Goal: Information Seeking & Learning: Learn about a topic

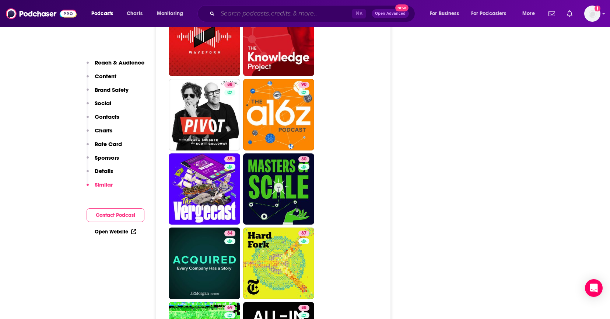
click at [309, 14] on input "Search podcasts, credits, & more..." at bounding box center [285, 14] width 134 height 12
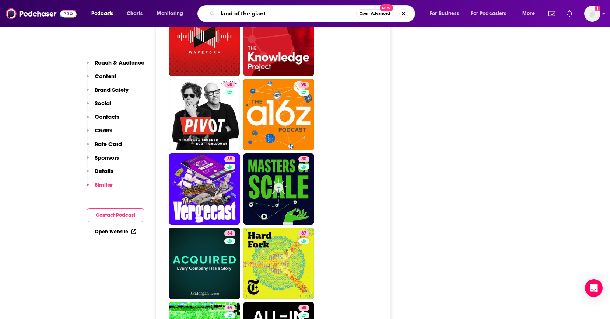
type input "land of the giants"
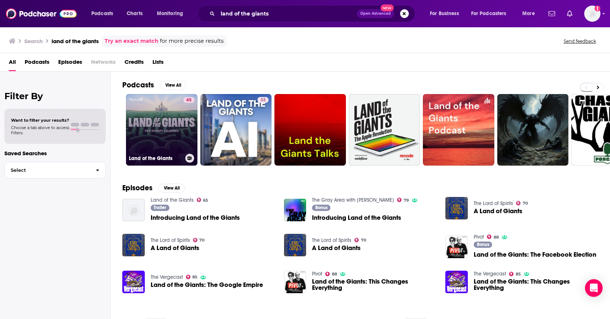
click at [170, 128] on link "65 Land of the Giants" at bounding box center [161, 129] width 71 height 71
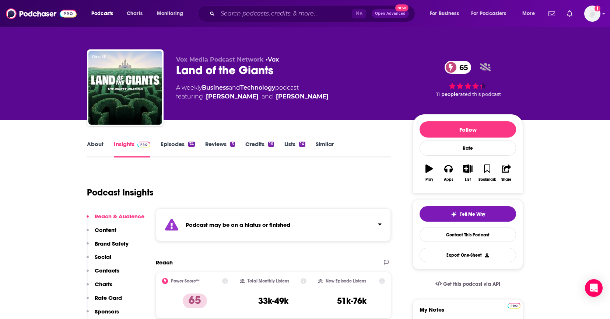
click at [177, 145] on link "Episodes 74" at bounding box center [178, 148] width 34 height 17
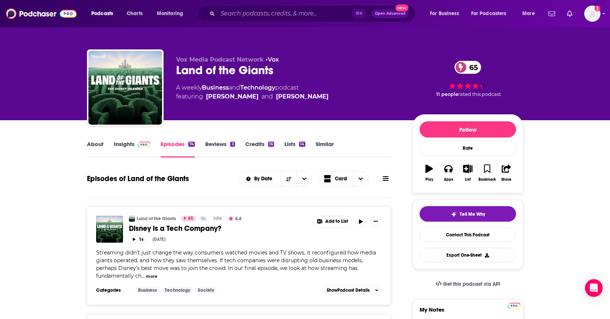
click at [94, 143] on link "About" at bounding box center [95, 148] width 17 height 17
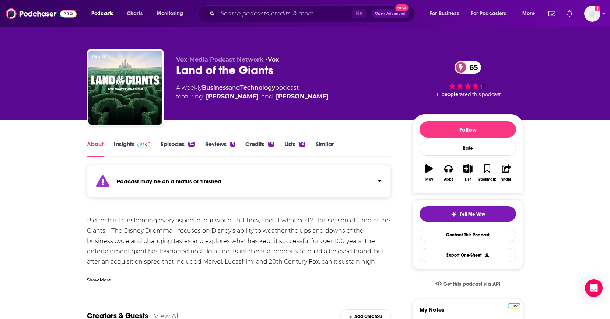
click at [99, 276] on div "Show More" at bounding box center [99, 279] width 24 height 7
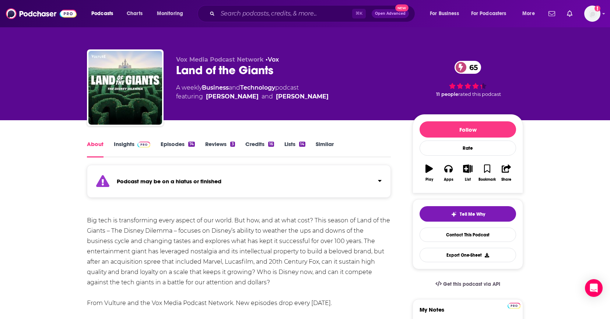
click at [229, 281] on div "Big tech is transforming every aspect of our world. But how, and at what cost? …" at bounding box center [239, 261] width 304 height 93
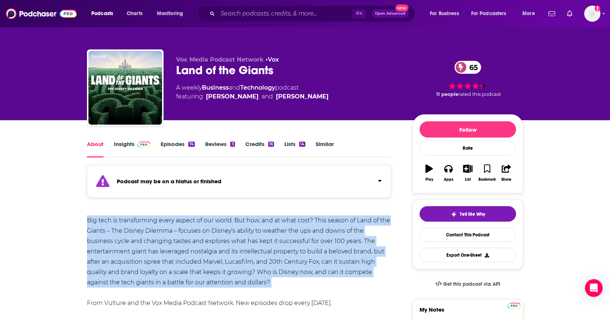
click at [229, 281] on div "Big tech is transforming every aspect of our world. But how, and at what cost? …" at bounding box center [239, 261] width 304 height 93
drag, startPoint x: 243, startPoint y: 283, endPoint x: 85, endPoint y: 221, distance: 169.1
copy div "Big tech is transforming every aspect of our world. But how, and at what cost? …"
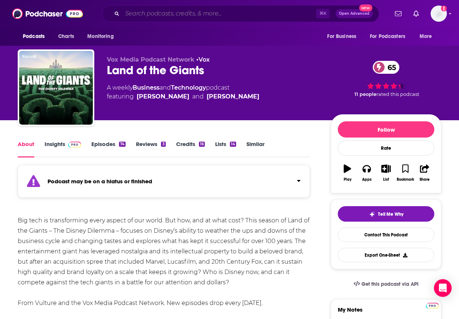
click at [181, 11] on input "Search podcasts, credits, & more..." at bounding box center [219, 14] width 194 height 12
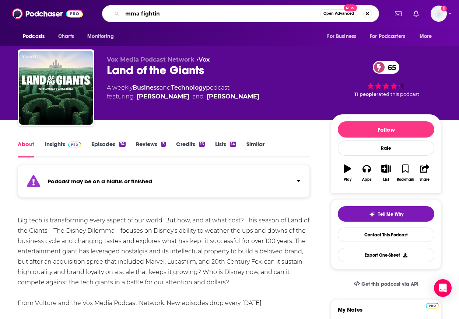
type input "mma fighting"
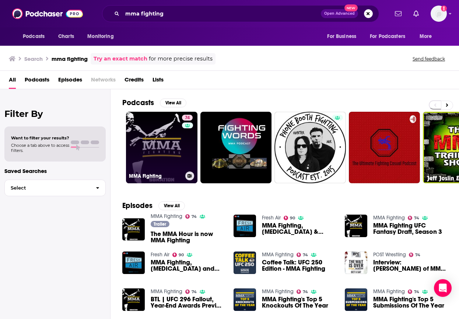
click at [163, 135] on link "74 MMA Fighting" at bounding box center [161, 147] width 71 height 71
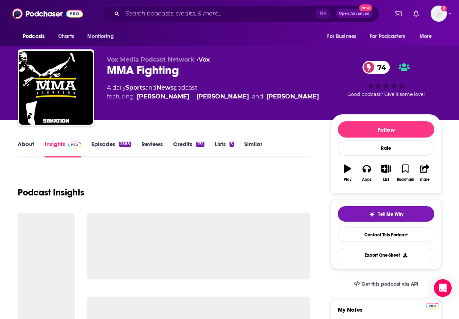
click at [24, 145] on link "About" at bounding box center [26, 148] width 17 height 17
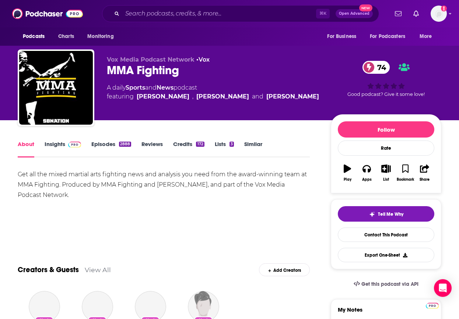
click at [110, 178] on div "Get all the mixed martial arts fighting news and analysis you need from the awa…" at bounding box center [164, 184] width 292 height 31
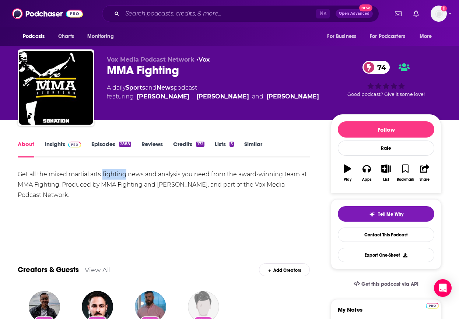
click at [110, 178] on div "Get all the mixed martial arts fighting news and analysis you need from the awa…" at bounding box center [164, 184] width 292 height 31
click at [176, 176] on div "Get all the mixed martial arts fighting news and analysis you need from the awa…" at bounding box center [164, 184] width 292 height 31
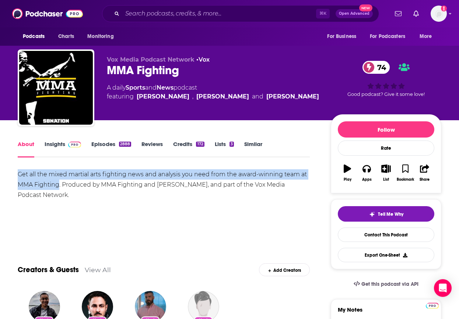
drag, startPoint x: 60, startPoint y: 185, endPoint x: 7, endPoint y: 176, distance: 53.8
copy div "Get all the mixed martial arts fighting news and analysis you need from the awa…"
click at [49, 142] on link "Insights" at bounding box center [63, 148] width 36 height 17
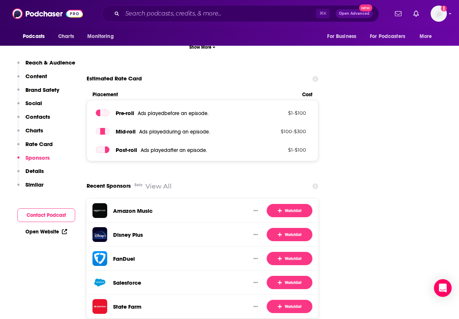
scroll to position [1350, 0]
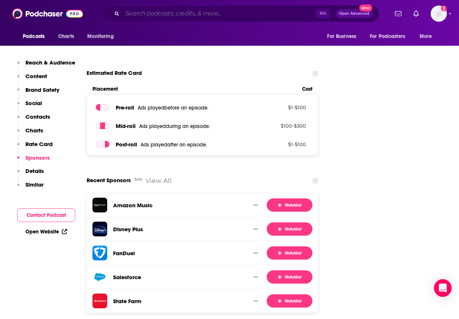
click at [206, 14] on input "Search podcasts, credits, & more..." at bounding box center [219, 14] width 194 height 12
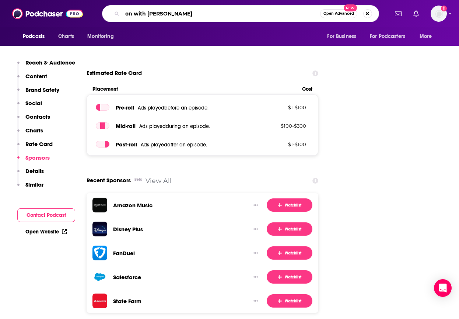
type input "on with [PERSON_NAME]"
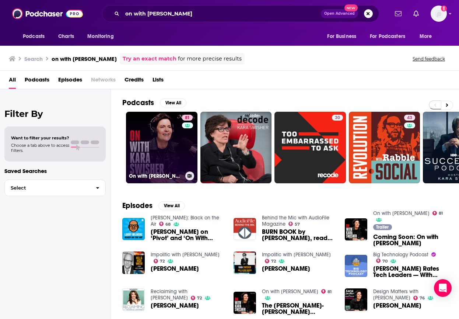
click at [167, 141] on link "81 On with [PERSON_NAME]" at bounding box center [161, 147] width 71 height 71
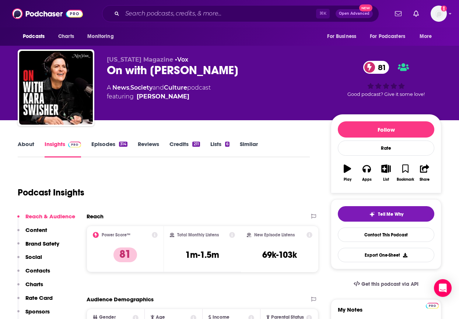
click at [18, 146] on link "About" at bounding box center [26, 148] width 17 height 17
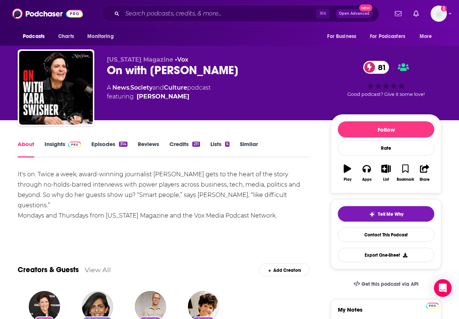
click at [251, 196] on div "It's on. Twice a week, award-winning journalist [PERSON_NAME] gets to the heart…" at bounding box center [164, 195] width 292 height 52
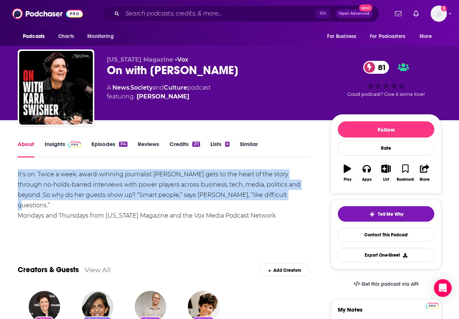
drag, startPoint x: 260, startPoint y: 195, endPoint x: -3, endPoint y: 165, distance: 265.1
click at [0, 165] on html "Podcasts Charts Monitoring ⌘ K Open Advanced New For Business For Podcasters Mo…" at bounding box center [229, 159] width 459 height 319
copy div "It's on. Twice a week, award-winning journalist [PERSON_NAME] gets to the heart…"
click at [109, 144] on link "Episodes 314" at bounding box center [109, 148] width 36 height 17
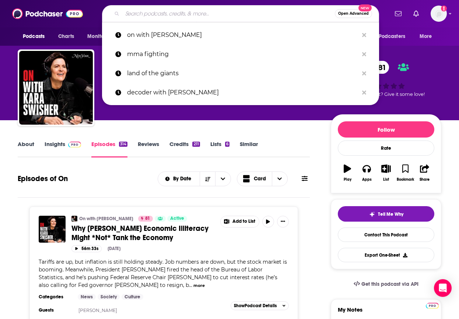
click at [186, 13] on input "Search podcasts, credits, & more..." at bounding box center [228, 14] width 213 height 12
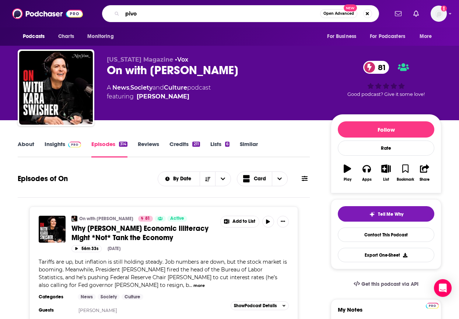
type input "pivot"
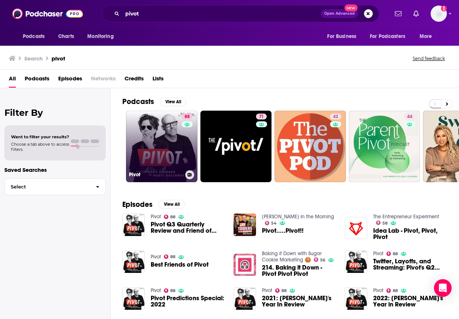
click at [161, 147] on link "88 Pivot" at bounding box center [161, 146] width 71 height 71
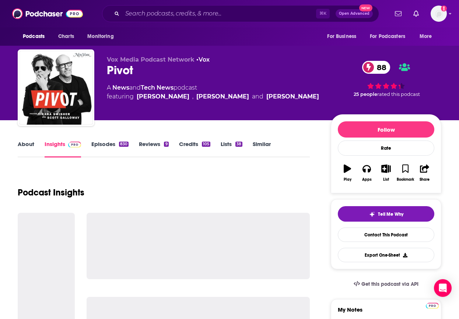
click at [25, 145] on link "About" at bounding box center [26, 148] width 17 height 17
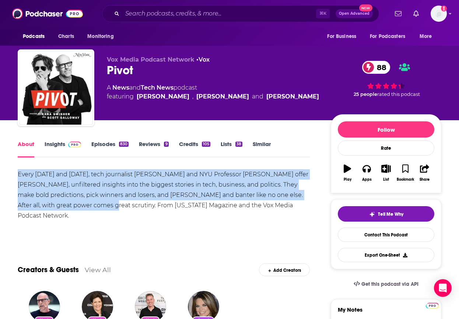
drag, startPoint x: 100, startPoint y: 207, endPoint x: 0, endPoint y: 175, distance: 105.0
copy div "Every [DATE] and [DATE], tech journalist [PERSON_NAME] and NYU Professor [PERSO…"
click at [55, 147] on link "Insights" at bounding box center [63, 148] width 36 height 17
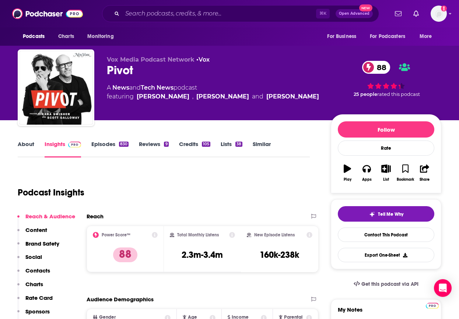
click at [99, 143] on link "Episodes 830" at bounding box center [109, 148] width 37 height 17
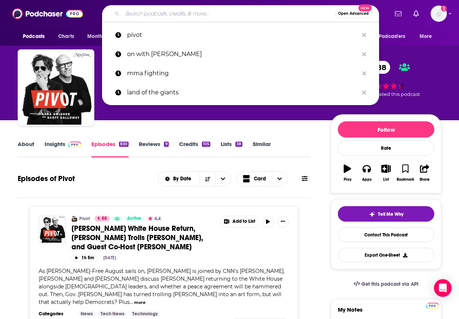
click at [186, 12] on input "Search podcasts, credits, & more..." at bounding box center [228, 14] width 213 height 12
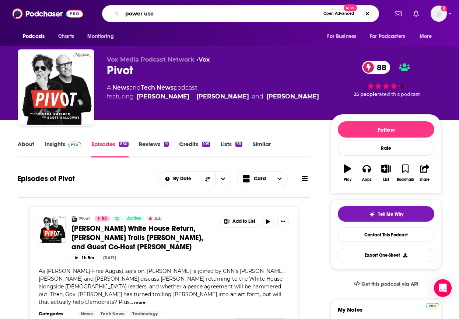
type input "power user"
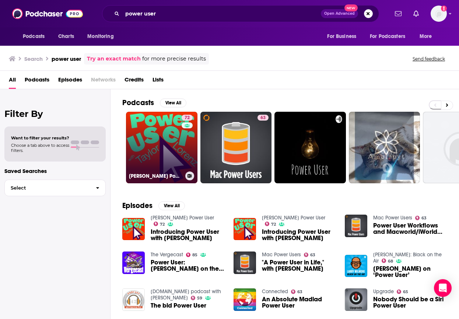
click at [174, 143] on link "72 [PERSON_NAME] Power User" at bounding box center [161, 147] width 71 height 71
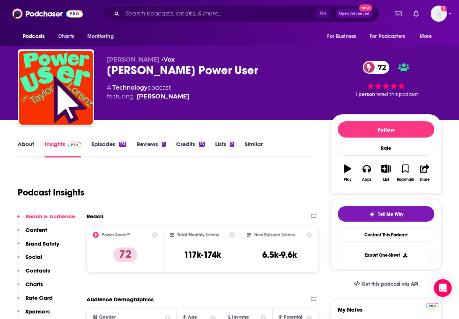
click at [99, 144] on link "Episodes 131" at bounding box center [108, 148] width 35 height 17
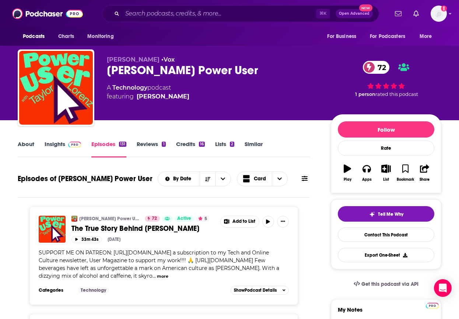
click at [24, 145] on link "About" at bounding box center [26, 148] width 17 height 17
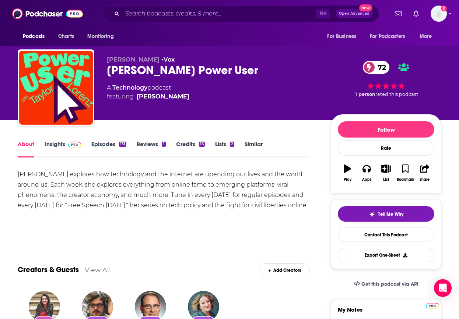
click at [104, 139] on div "About Insights Episodes 131 Reviews 1 Credits 16 Lists 2 Similar" at bounding box center [164, 148] width 292 height 18
click at [109, 144] on link "Episodes 131" at bounding box center [108, 148] width 35 height 17
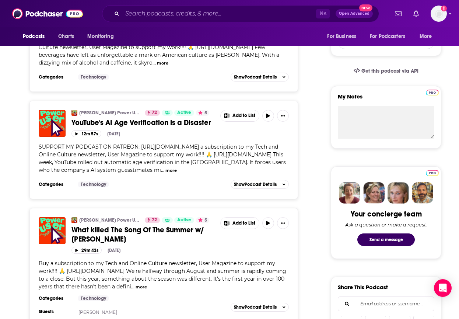
scroll to position [214, 0]
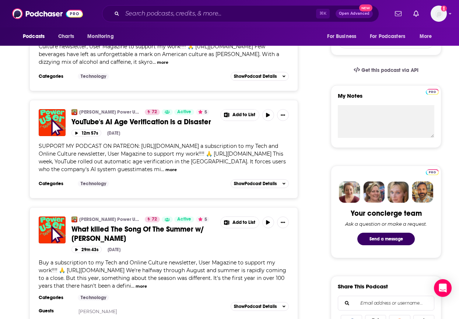
click at [147, 287] on button "more" at bounding box center [141, 286] width 11 height 6
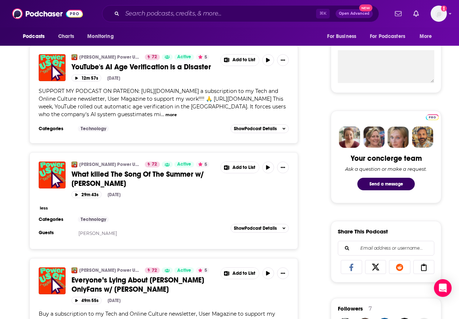
scroll to position [266, 0]
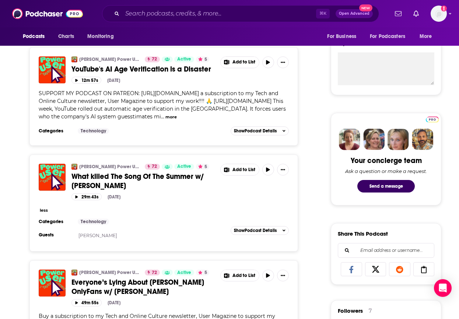
click at [195, 116] on span "SUPPORT MY PODCAST ON PATREON: [URL][DOMAIN_NAME] a subscription to my Tech and…" at bounding box center [162, 105] width 247 height 30
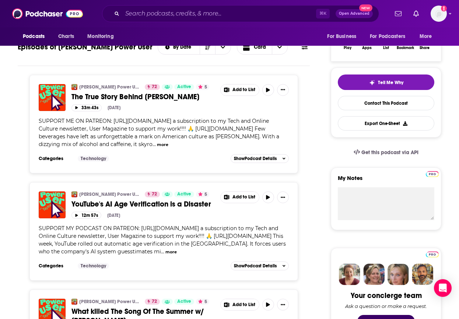
scroll to position [0, 0]
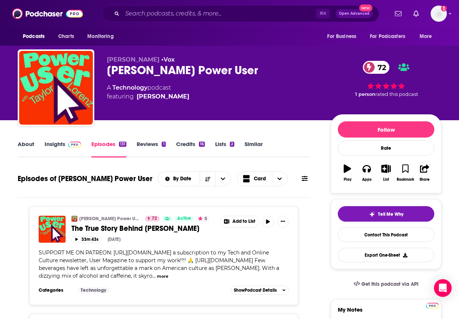
click at [26, 143] on link "About" at bounding box center [26, 148] width 17 height 17
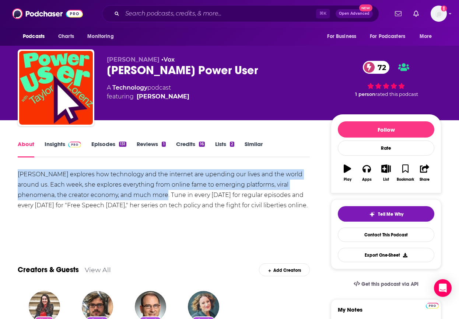
drag, startPoint x: 167, startPoint y: 195, endPoint x: 18, endPoint y: 177, distance: 150.6
click at [18, 177] on div "[PERSON_NAME] explores how technology and the internet are upending our lives a…" at bounding box center [164, 189] width 292 height 41
copy div "[PERSON_NAME] explores how technology and the internet are upending our lives a…"
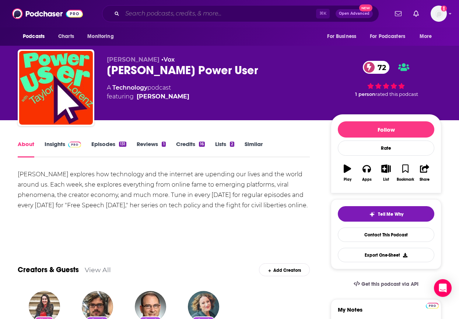
click at [185, 17] on input "Search podcasts, credits, & more..." at bounding box center [219, 14] width 194 height 12
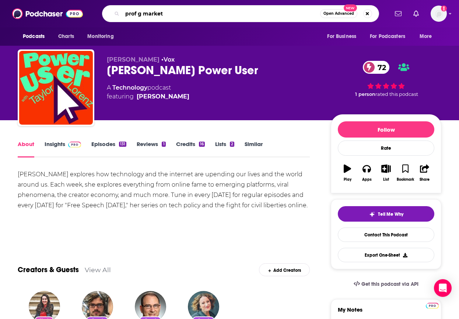
type input "prof g markets"
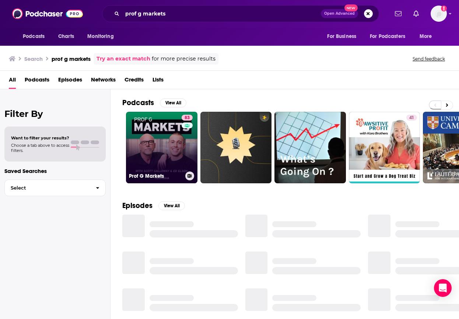
click at [159, 134] on link "83 Prof G Markets" at bounding box center [161, 147] width 71 height 71
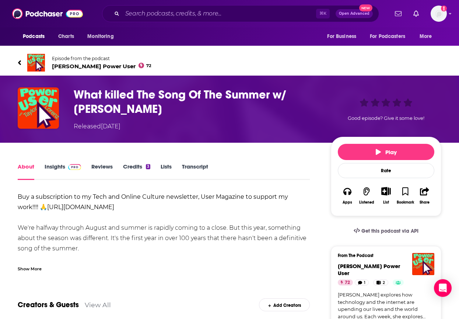
click at [34, 267] on div "Show More" at bounding box center [30, 268] width 24 height 7
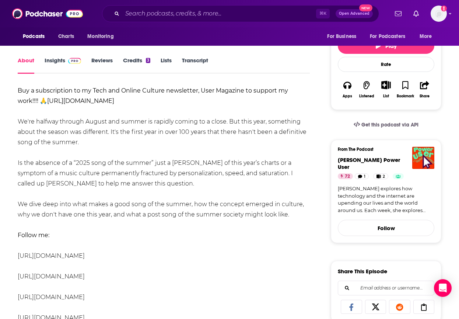
scroll to position [109, 0]
